Goal: Check status

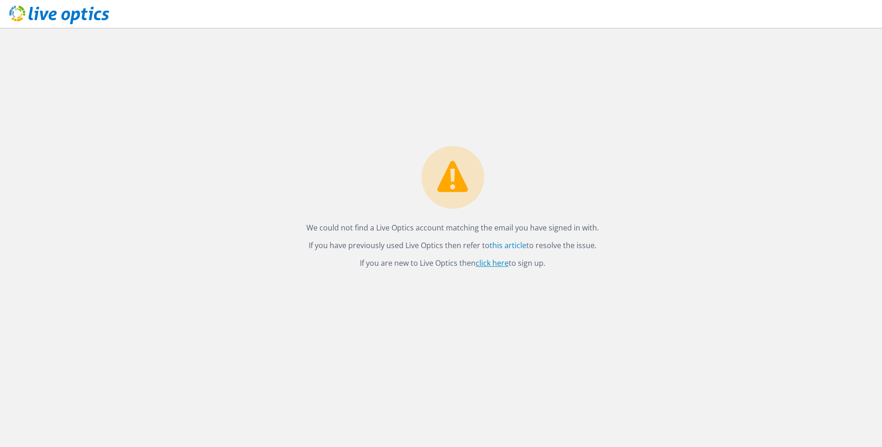
click at [493, 260] on link "click here" at bounding box center [492, 263] width 33 height 10
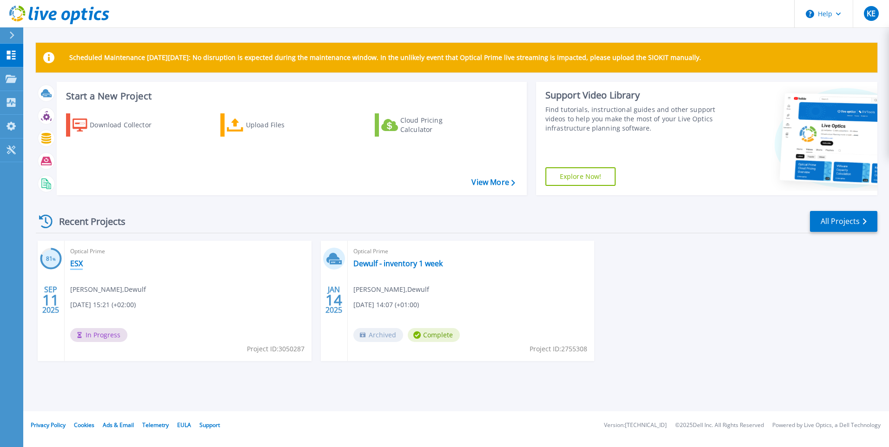
click at [72, 266] on link "ESX" at bounding box center [76, 263] width 13 height 9
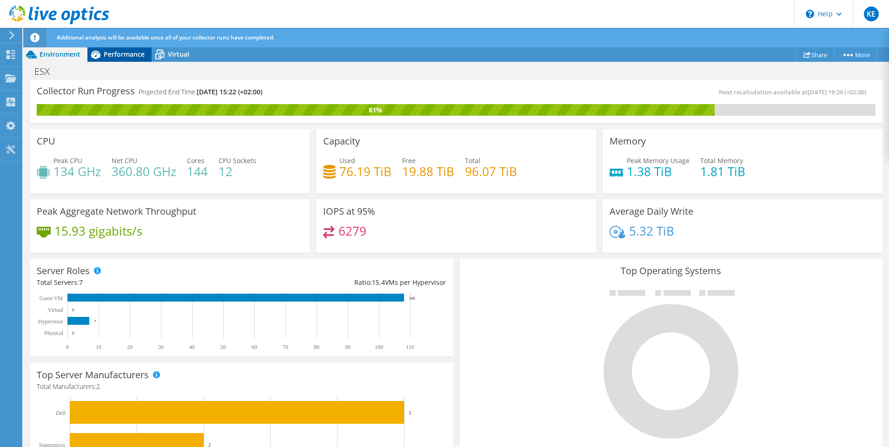
click at [117, 53] on span "Performance" at bounding box center [124, 54] width 41 height 9
